Goal: Transaction & Acquisition: Purchase product/service

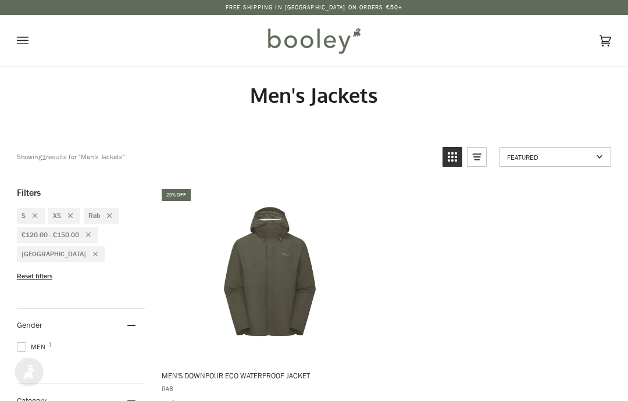
scroll to position [396, 0]
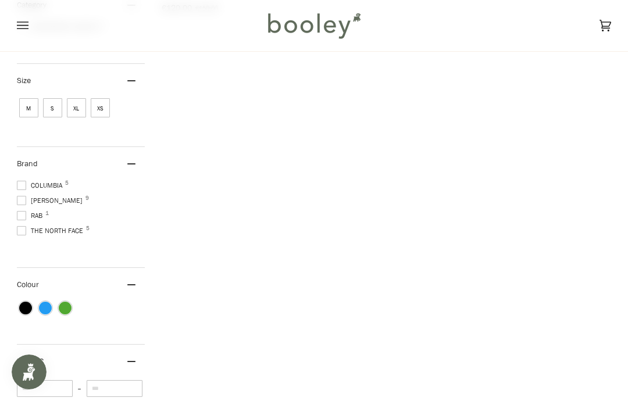
click at [23, 213] on span at bounding box center [21, 215] width 9 height 9
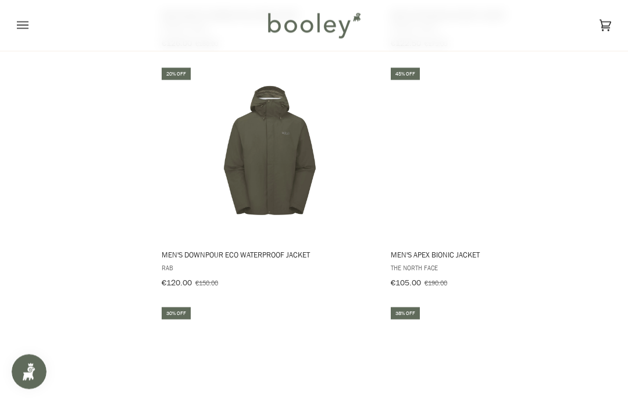
scroll to position [1089, 0]
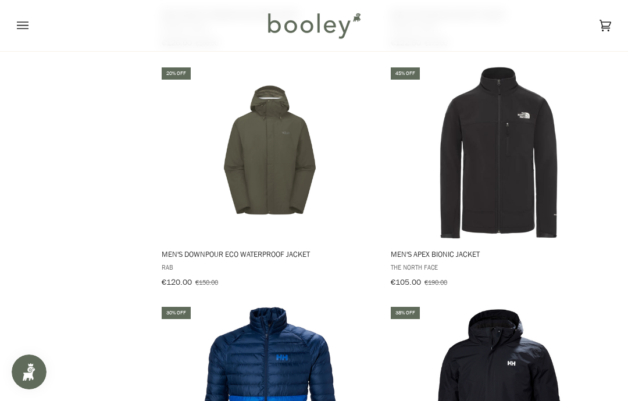
click at [256, 138] on img "Men's Downpour Eco Waterproof Jacket" at bounding box center [269, 153] width 174 height 174
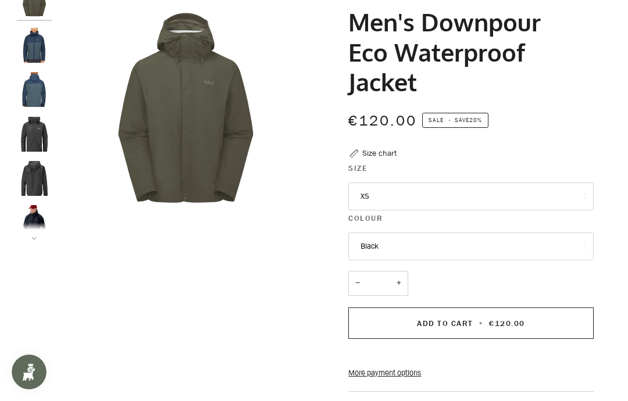
scroll to position [103, 0]
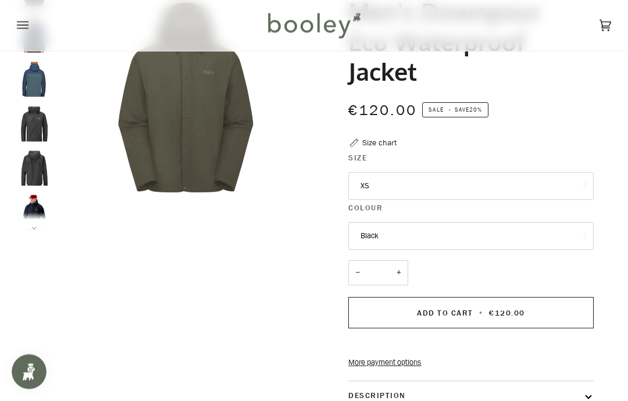
click at [483, 180] on button "XS" at bounding box center [470, 187] width 245 height 28
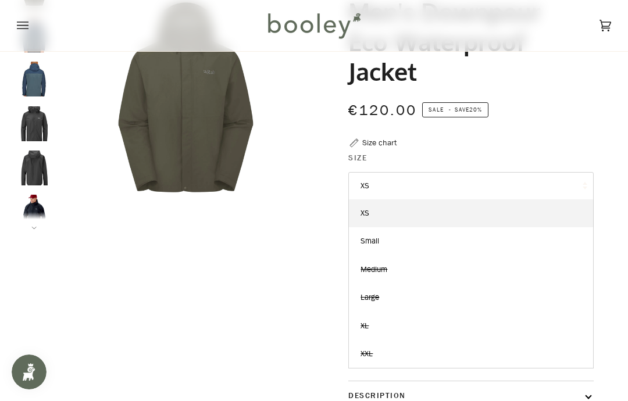
click at [231, 279] on div at bounding box center [314, 261] width 594 height 577
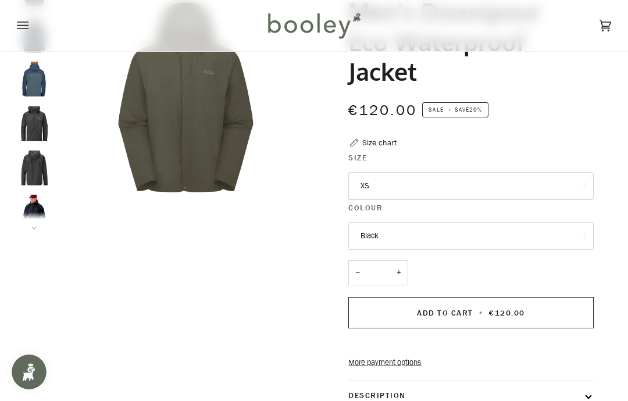
click at [480, 303] on button "Add to Cart • €120.00" at bounding box center [470, 312] width 245 height 31
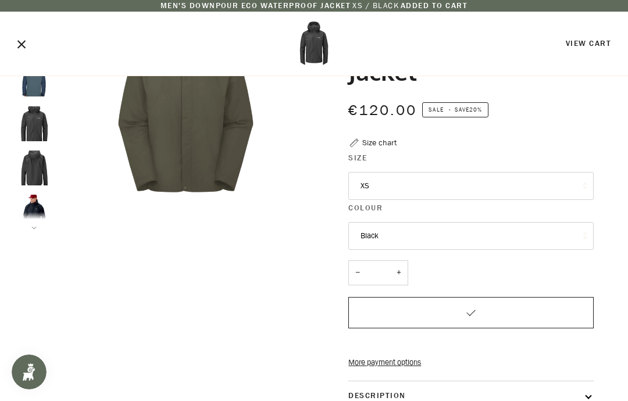
click at [593, 44] on link "View Cart" at bounding box center [587, 43] width 45 height 11
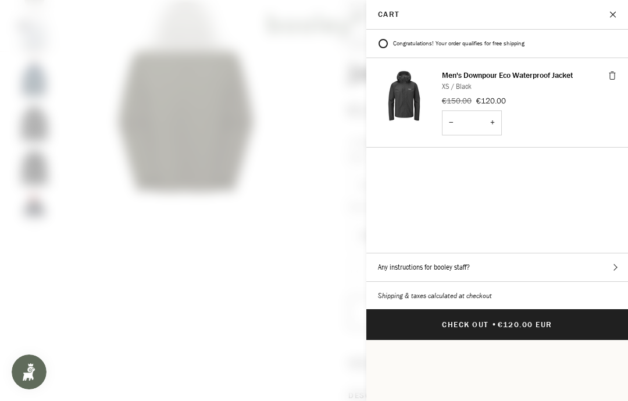
click at [500, 319] on span "€120.00 EUR" at bounding box center [524, 324] width 55 height 11
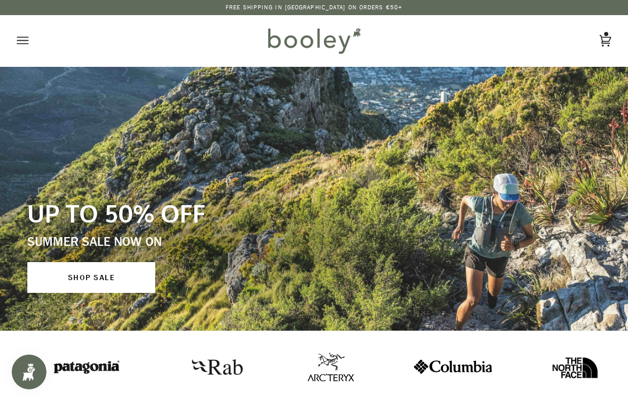
click at [95, 281] on link "SHOP SALE" at bounding box center [91, 277] width 128 height 31
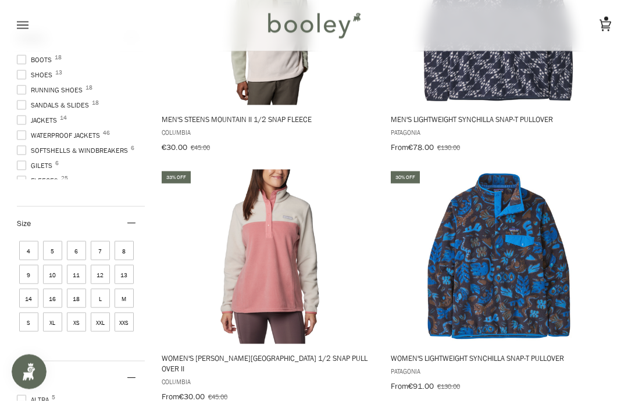
scroll to position [465, 0]
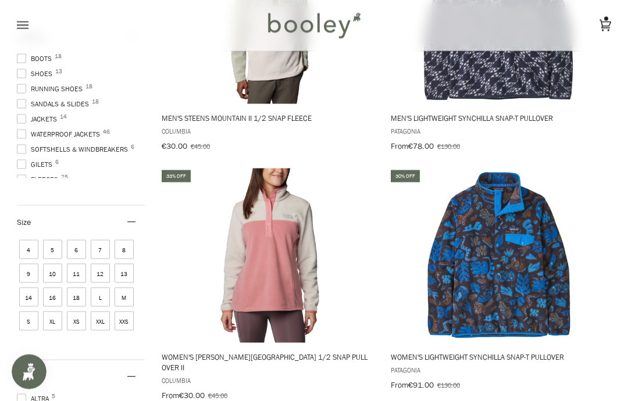
click at [56, 319] on span "XL" at bounding box center [52, 320] width 19 height 19
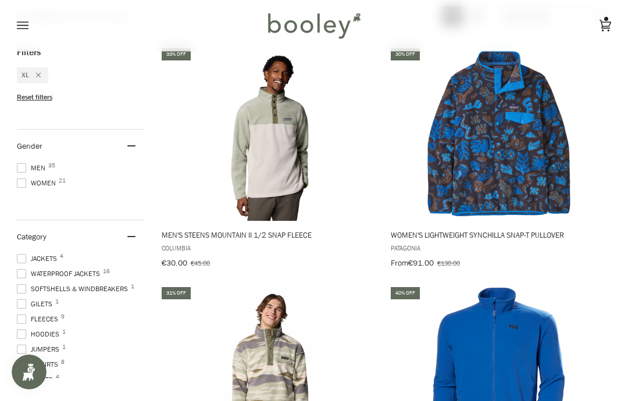
scroll to position [330, 0]
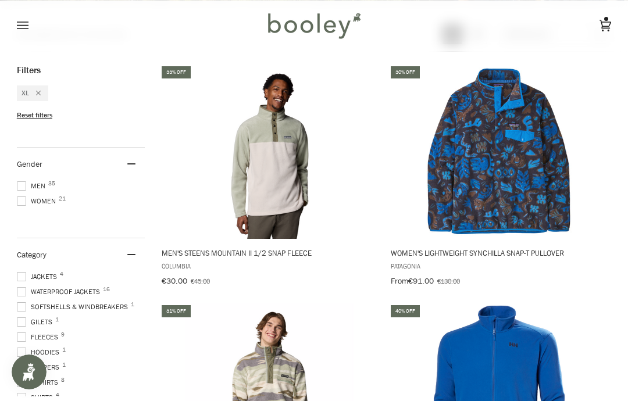
click at [17, 182] on span at bounding box center [21, 185] width 9 height 9
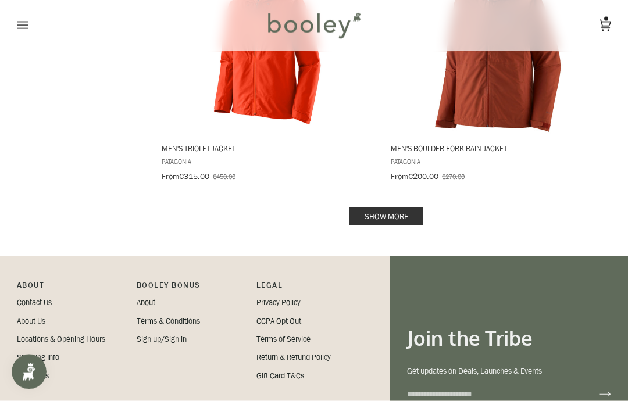
scroll to position [2586, 0]
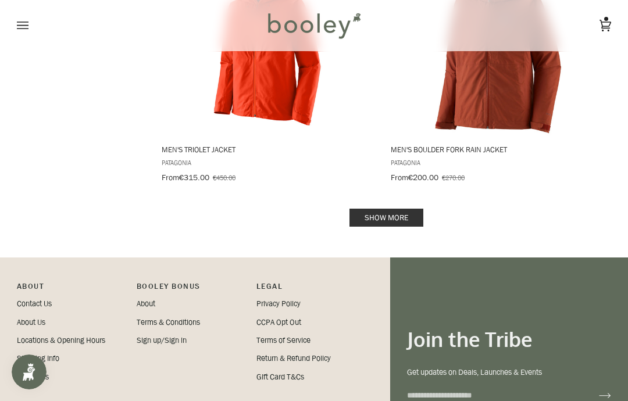
click at [393, 209] on link "Show more" at bounding box center [386, 218] width 74 height 18
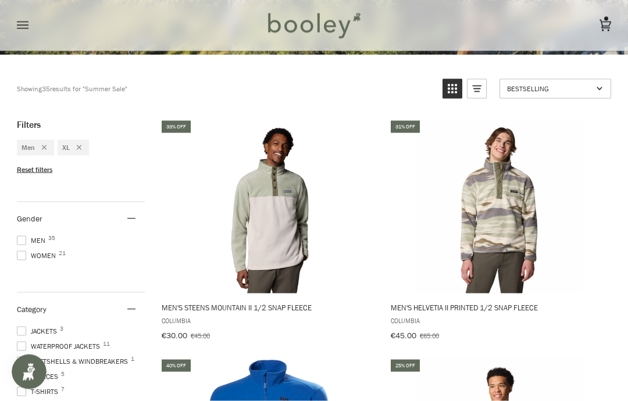
scroll to position [276, 0]
click at [23, 235] on span at bounding box center [21, 239] width 9 height 9
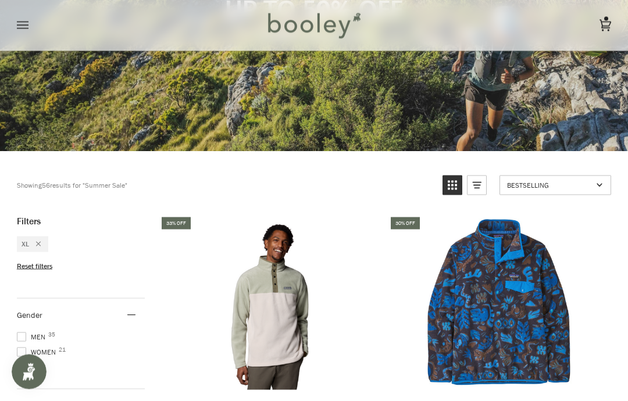
scroll to position [187, 0]
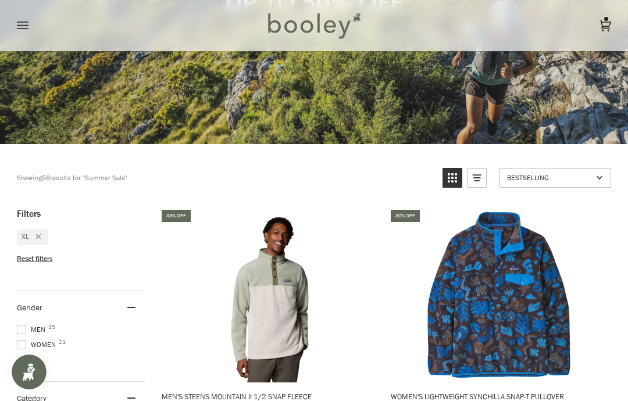
click at [18, 341] on span at bounding box center [21, 344] width 9 height 9
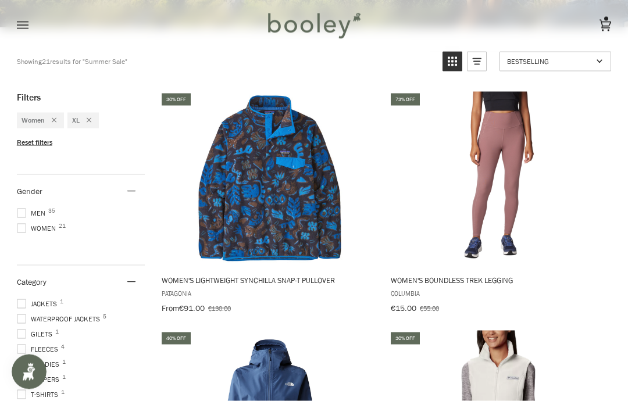
scroll to position [303, 0]
click at [260, 202] on img "Women's Lightweight Synchilla Snap-T Pullover" at bounding box center [269, 178] width 174 height 174
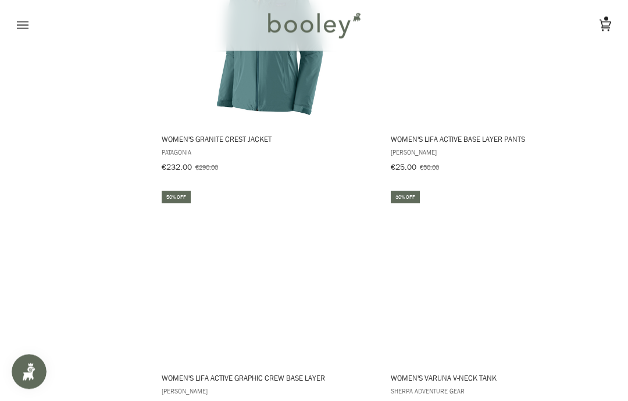
scroll to position [2374, 0]
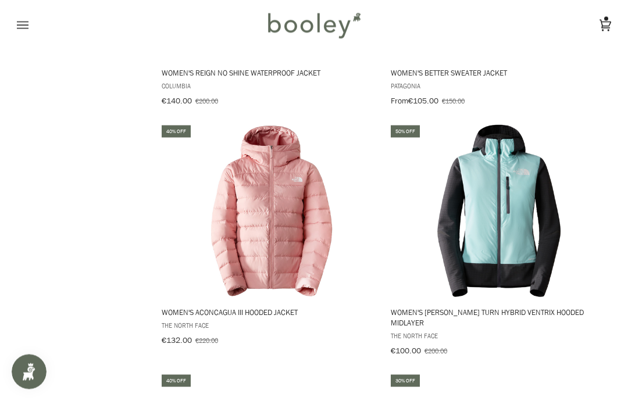
scroll to position [1467, 0]
click at [597, 22] on link "Cart €120.00 (1)" at bounding box center [593, 25] width 35 height 51
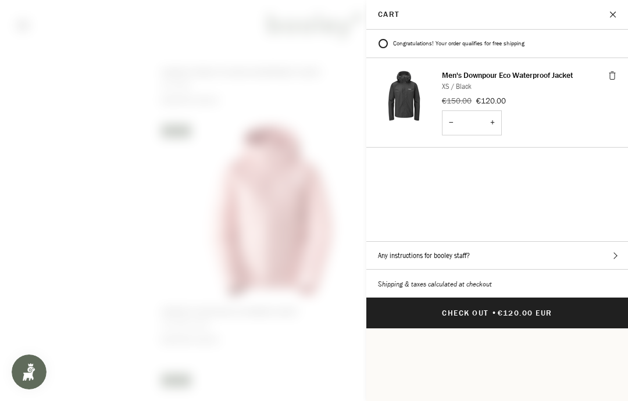
click at [511, 307] on span "€120.00 EUR" at bounding box center [524, 312] width 55 height 11
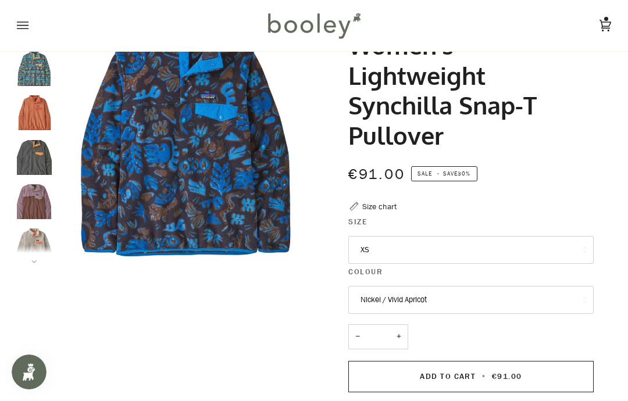
scroll to position [76, 0]
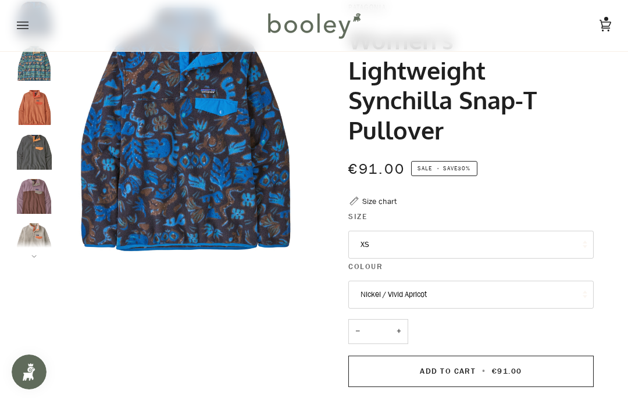
click at [557, 242] on button "XS" at bounding box center [470, 245] width 245 height 28
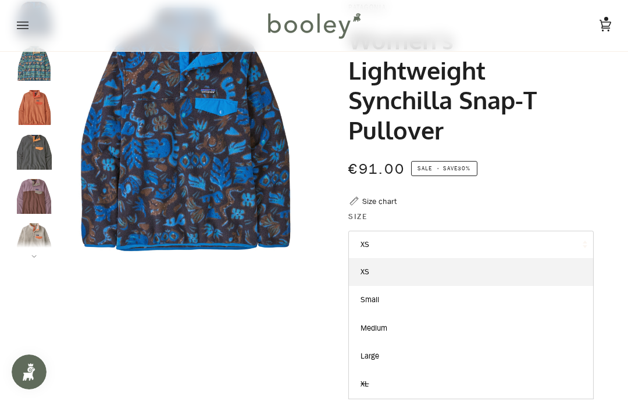
click at [533, 164] on div "€91.00 Sale • Save 30%" at bounding box center [470, 168] width 245 height 23
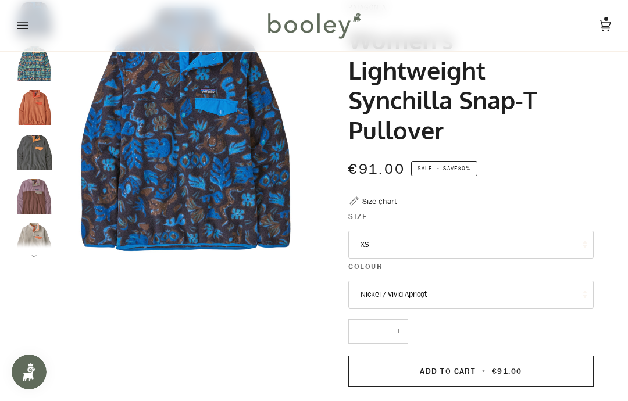
click at [524, 292] on button "Nickel / Vivid Apricot" at bounding box center [470, 295] width 245 height 28
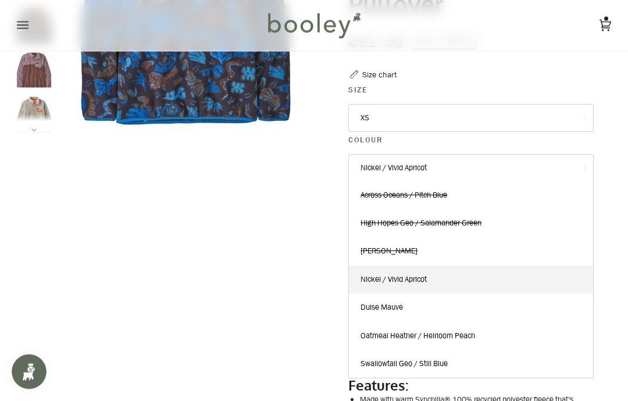
scroll to position [202, 0]
click at [397, 305] on span "Dulse Mauve" at bounding box center [381, 307] width 42 height 11
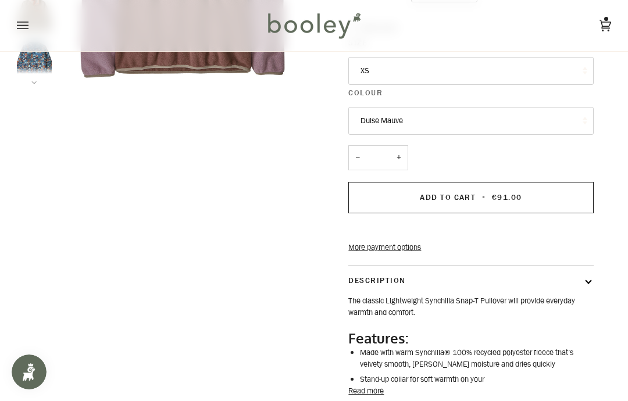
scroll to position [66, 0]
click at [525, 115] on button "Dulse Mauve" at bounding box center [470, 121] width 245 height 28
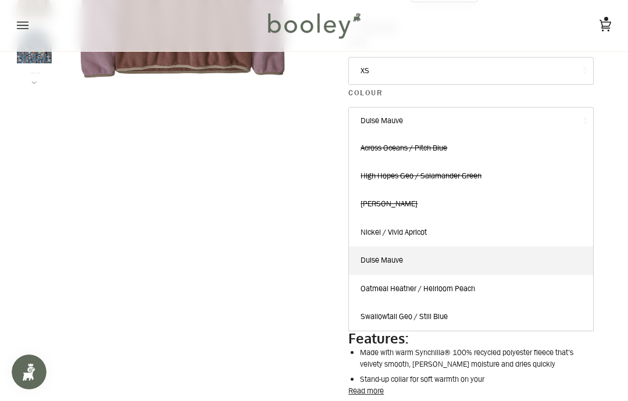
click at [547, 64] on button "XS" at bounding box center [470, 71] width 245 height 28
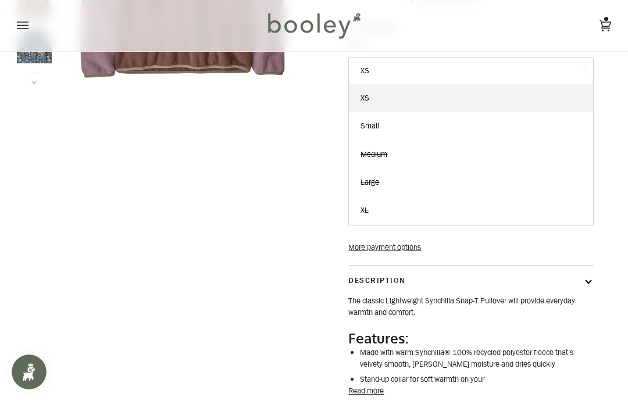
click at [617, 104] on div "Zoom" at bounding box center [314, 147] width 628 height 638
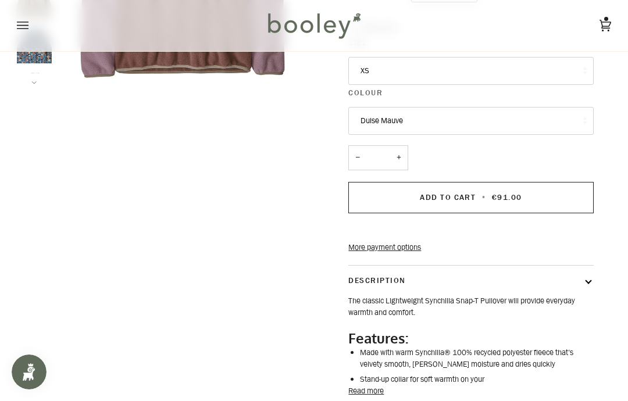
click at [560, 116] on button "Dulse Mauve" at bounding box center [470, 121] width 245 height 28
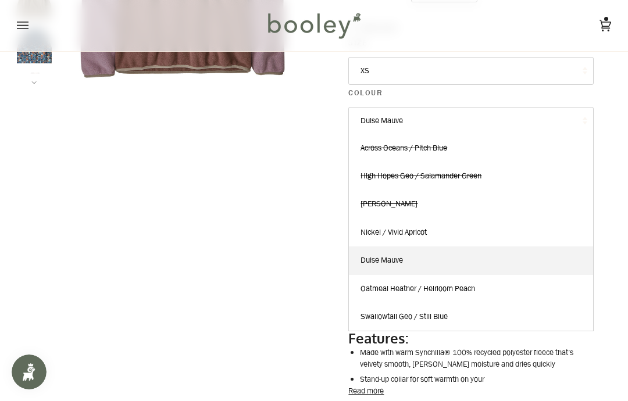
click at [475, 284] on span "Oatmeal Heather / Heirloom Peach" at bounding box center [417, 288] width 114 height 11
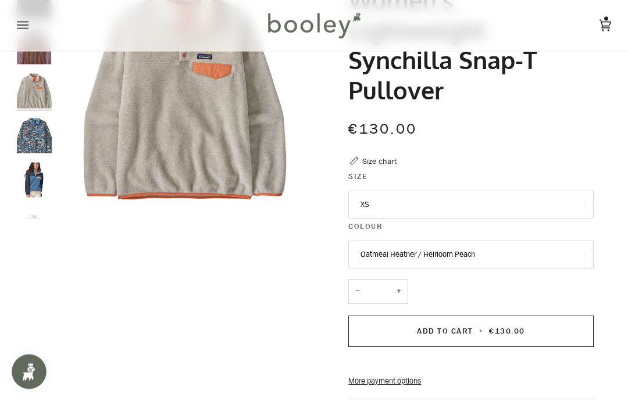
scroll to position [110, 0]
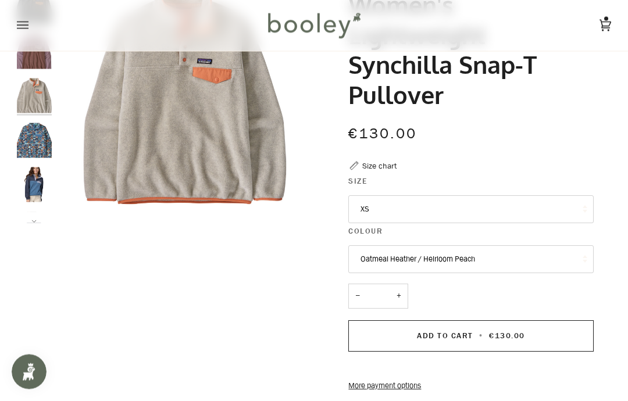
click at [571, 203] on button "XS" at bounding box center [470, 210] width 245 height 28
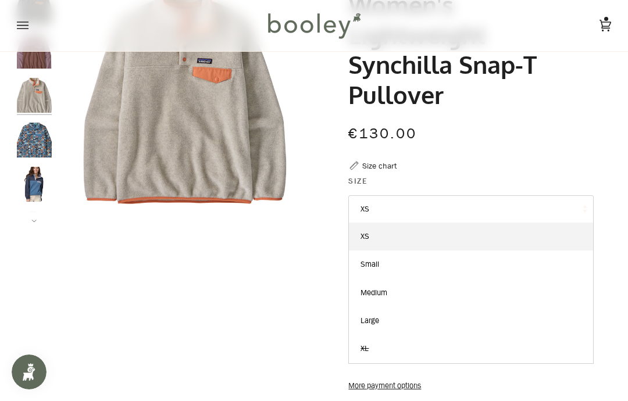
click at [67, 303] on div "Zoom" at bounding box center [314, 285] width 594 height 638
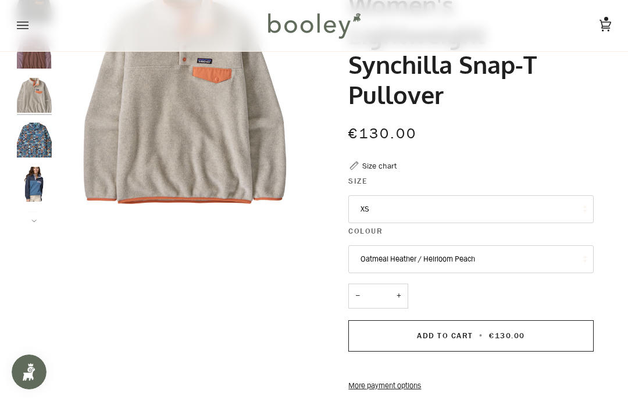
click at [571, 249] on button "Oatmeal Heather / Heirloom Peach" at bounding box center [470, 259] width 245 height 28
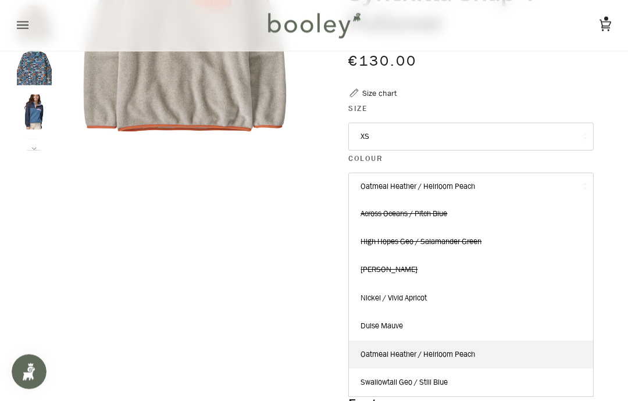
scroll to position [184, 0]
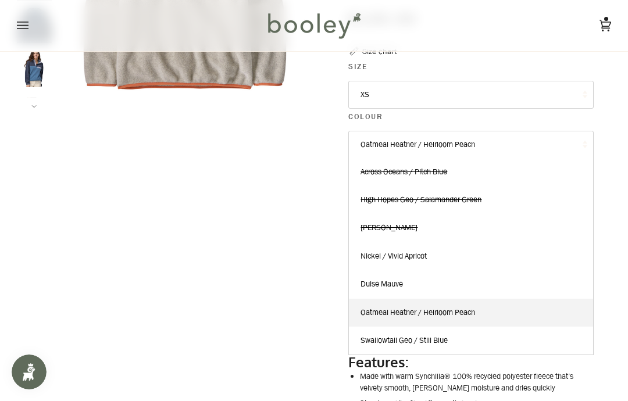
click at [453, 332] on link "Swallowtail Geo / Still Blue" at bounding box center [470, 341] width 243 height 28
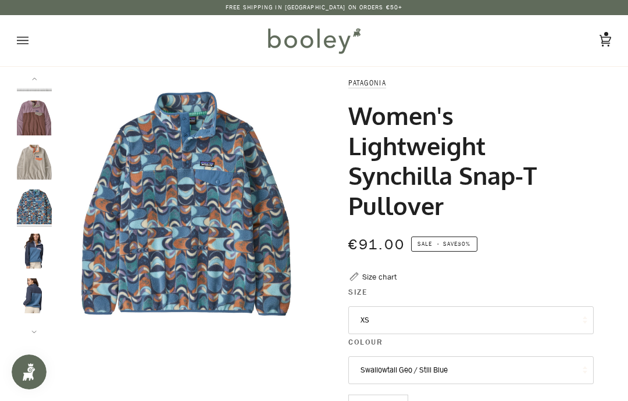
click at [556, 312] on button "XS" at bounding box center [470, 320] width 245 height 28
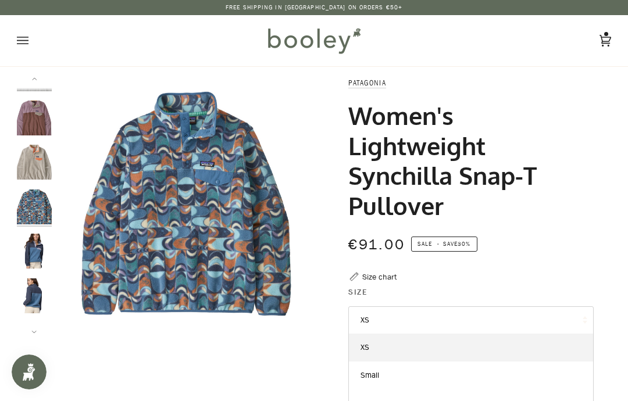
click at [564, 248] on div "€91.00 Sale • Save 30%" at bounding box center [470, 243] width 245 height 23
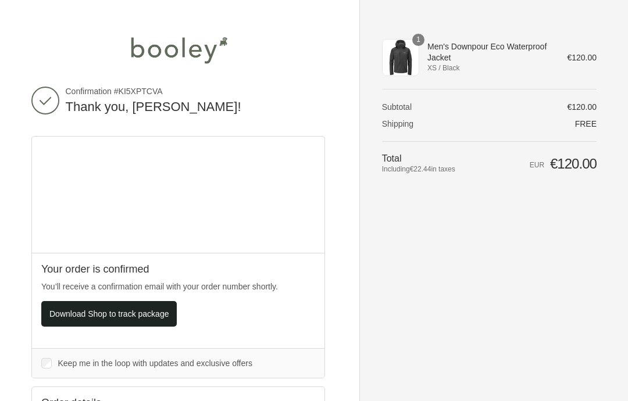
click at [174, 53] on img at bounding box center [179, 50] width 106 height 35
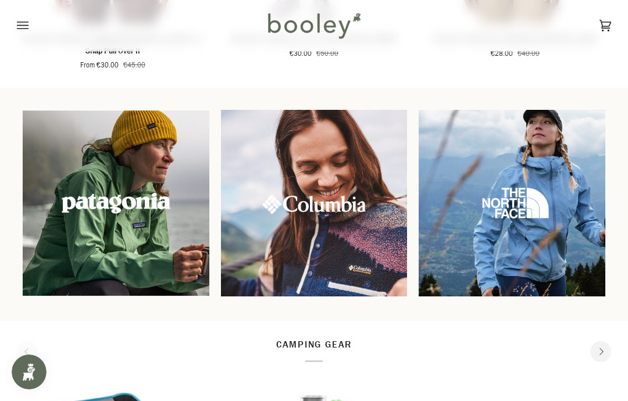
scroll to position [970, 0]
